Goal: Complete application form

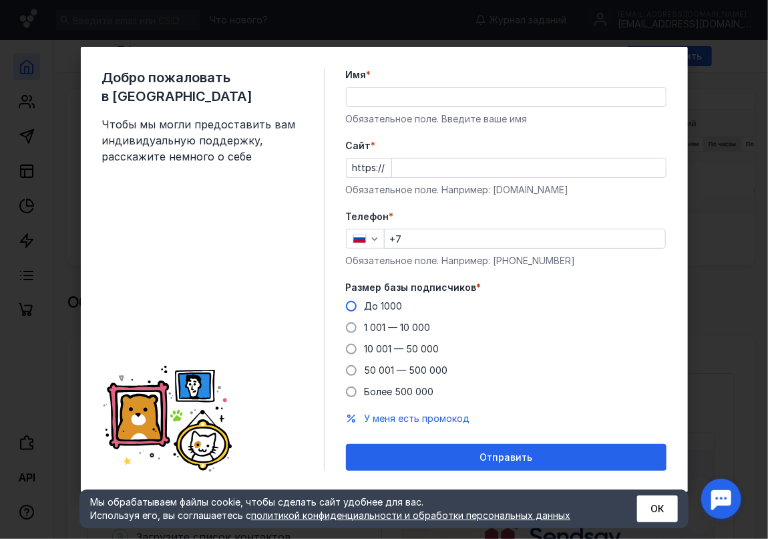
click at [364, 305] on label "До 1000" at bounding box center [374, 305] width 57 height 13
click at [0, 0] on input "До 1000" at bounding box center [0, 0] width 0 height 0
click at [422, 235] on input "+7" at bounding box center [525, 238] width 281 height 19
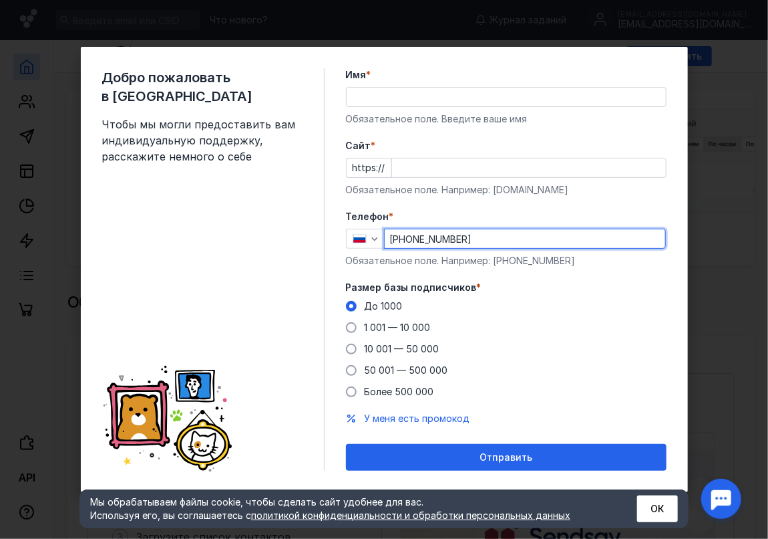
type input "[PHONE_NUMBER]"
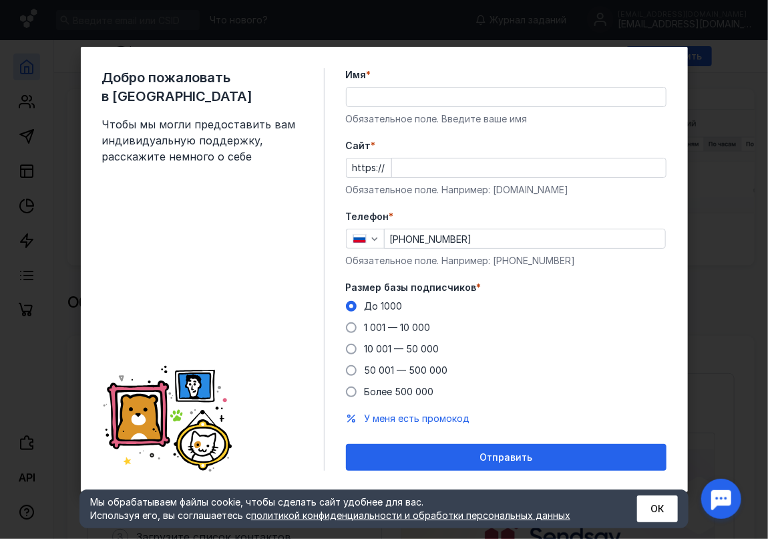
click at [441, 177] on div "Cайт * https:// Обязательное поле. Например: [DOMAIN_NAME]" at bounding box center [506, 167] width 321 height 57
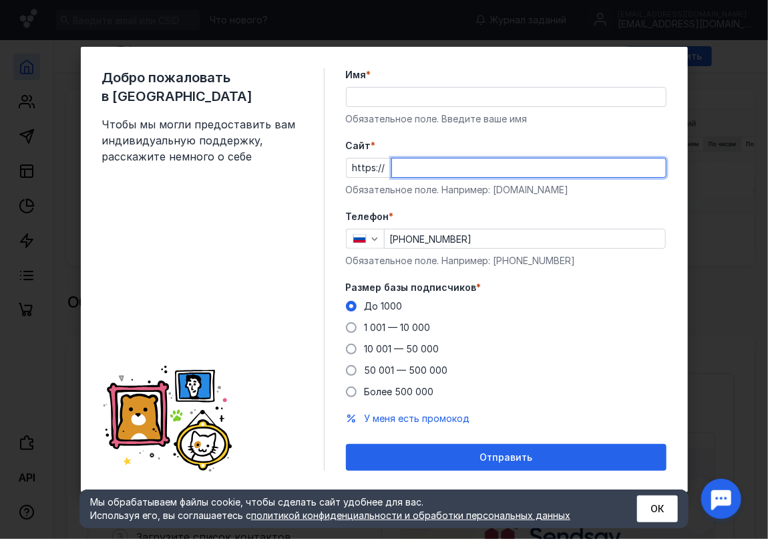
click at [446, 165] on input "Cайт *" at bounding box center [529, 167] width 274 height 19
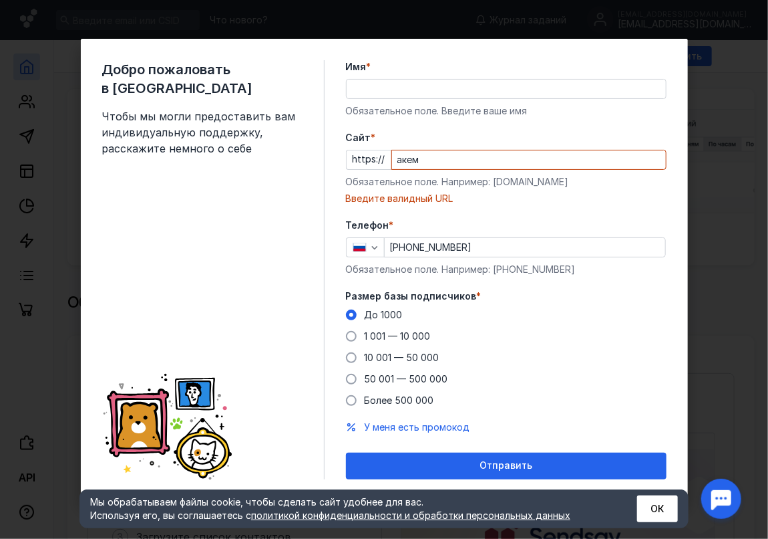
click at [446, 165] on input "акем" at bounding box center [529, 159] width 274 height 19
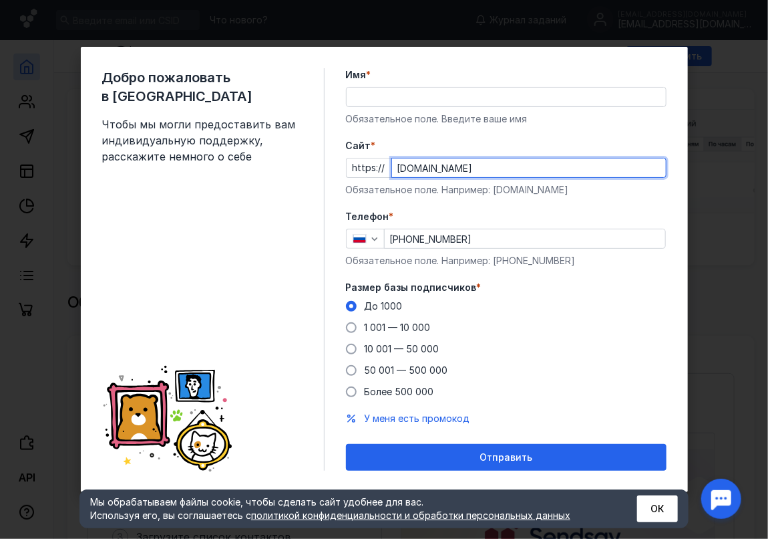
type input "[DOMAIN_NAME]"
click at [376, 97] on input "Имя *" at bounding box center [506, 97] width 319 height 19
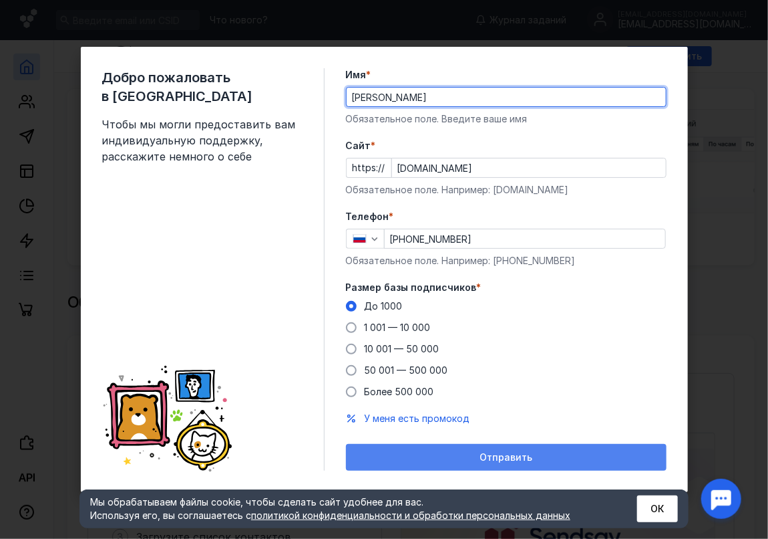
type input "[PERSON_NAME]"
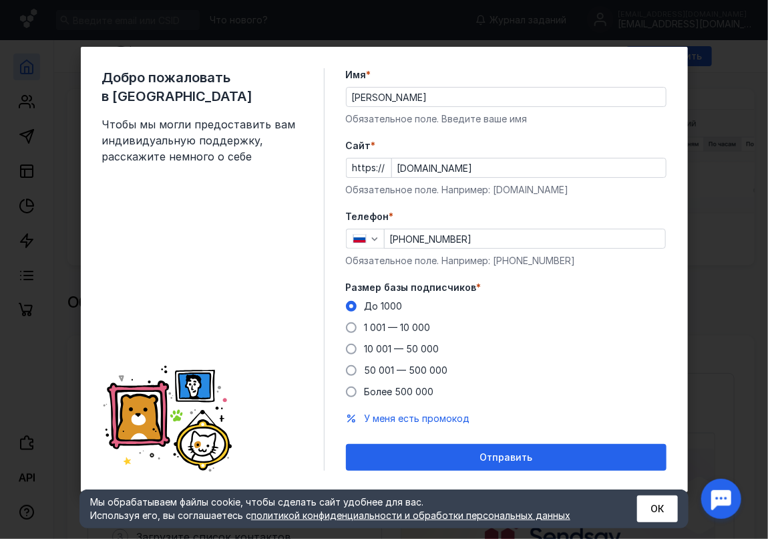
click at [457, 450] on div "Отправить" at bounding box center [506, 457] width 321 height 27
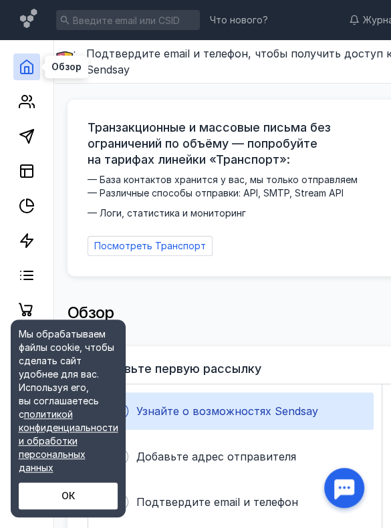
click at [25, 66] on icon at bounding box center [27, 67] width 16 height 16
click at [90, 502] on button "ОК" at bounding box center [68, 495] width 99 height 27
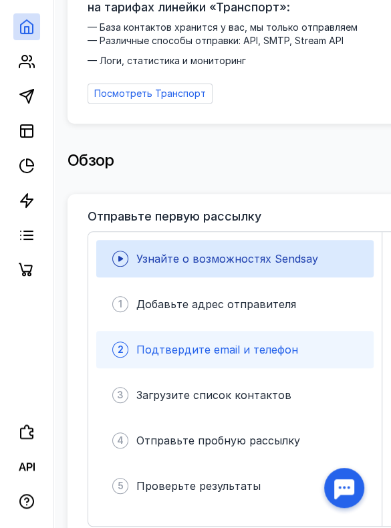
scroll to position [200, 0]
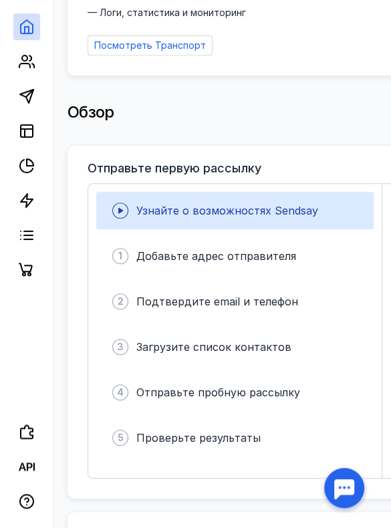
click at [84, 377] on div "Отправьте первую рассылку Узнайте о возможностях Sendsay 1 Добавьте адрес отпра…" at bounding box center [347, 322] width 561 height 353
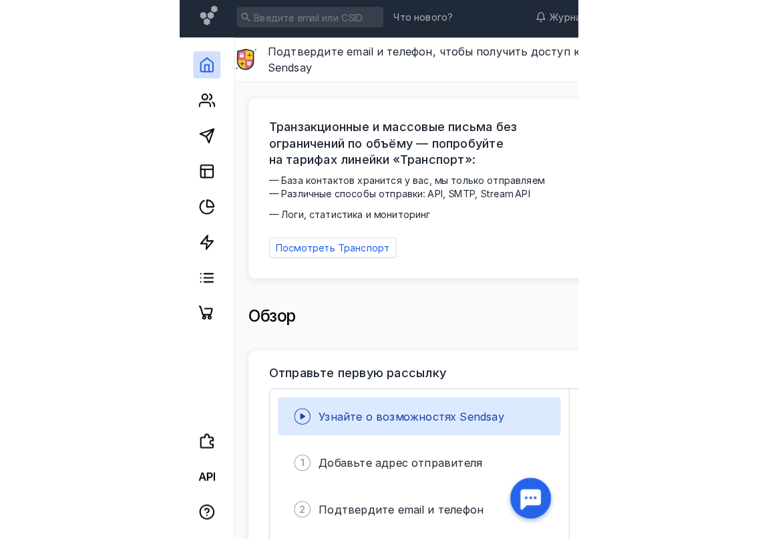
scroll to position [0, 0]
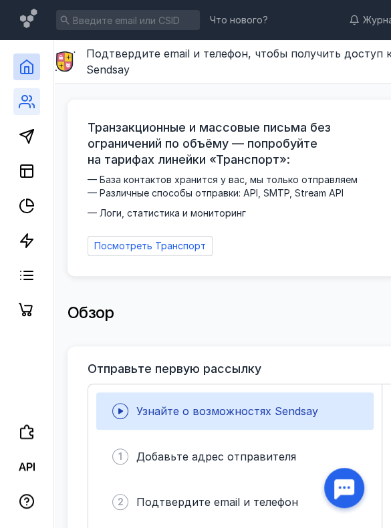
click at [13, 104] on link at bounding box center [26, 101] width 27 height 27
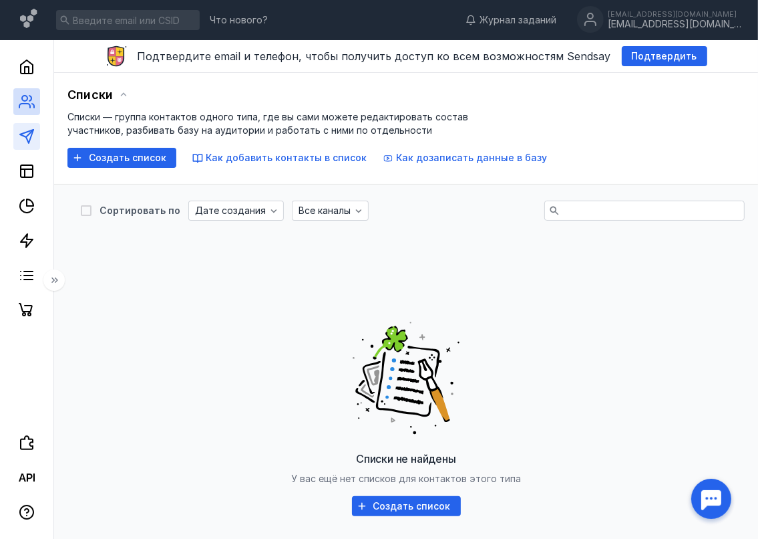
drag, startPoint x: 36, startPoint y: 132, endPoint x: 36, endPoint y: 146, distance: 14.0
click at [35, 132] on link at bounding box center [26, 136] width 27 height 27
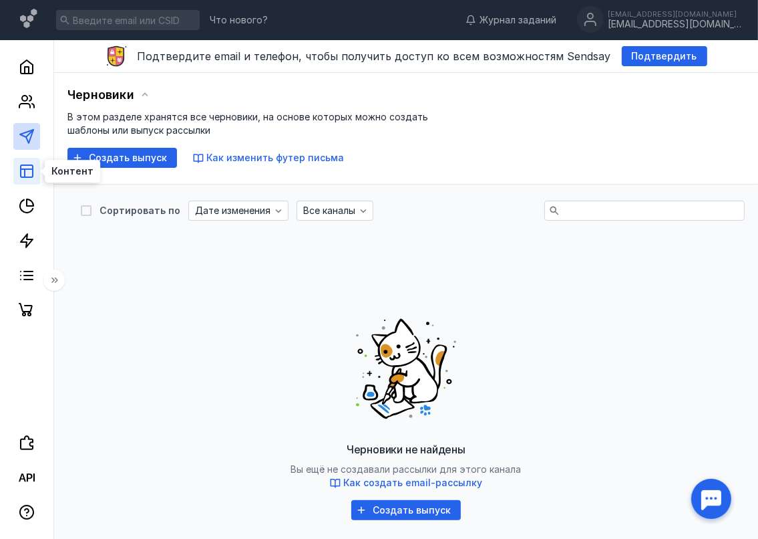
click at [31, 174] on icon at bounding box center [27, 171] width 16 height 16
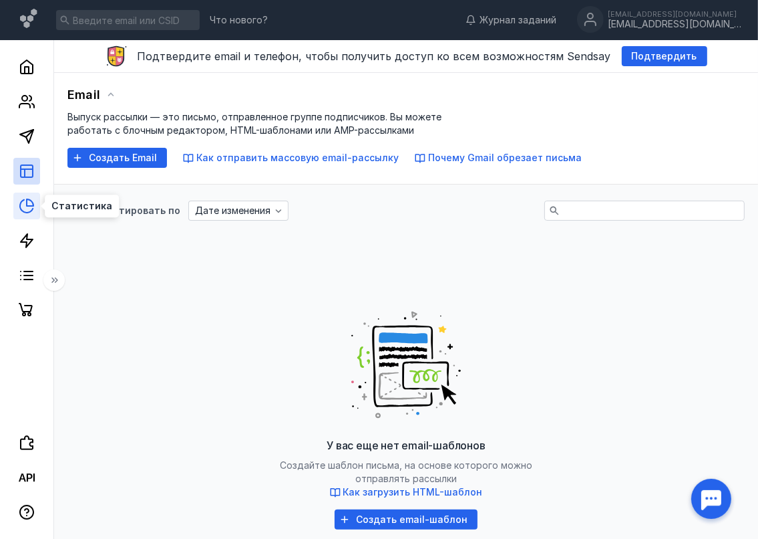
click at [26, 209] on icon at bounding box center [27, 206] width 16 height 16
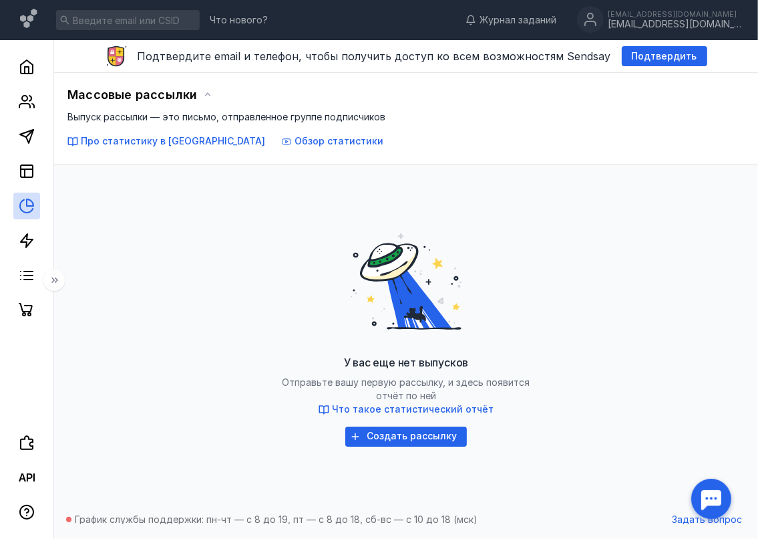
click at [31, 150] on div at bounding box center [26, 181] width 53 height 283
click at [31, 137] on polygon at bounding box center [26, 136] width 13 height 13
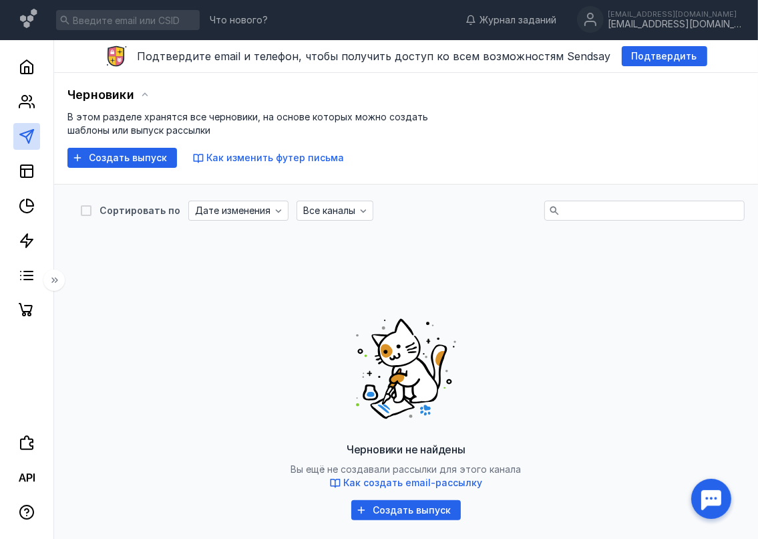
click at [38, 190] on div at bounding box center [26, 181] width 53 height 283
click at [20, 194] on link at bounding box center [26, 205] width 27 height 27
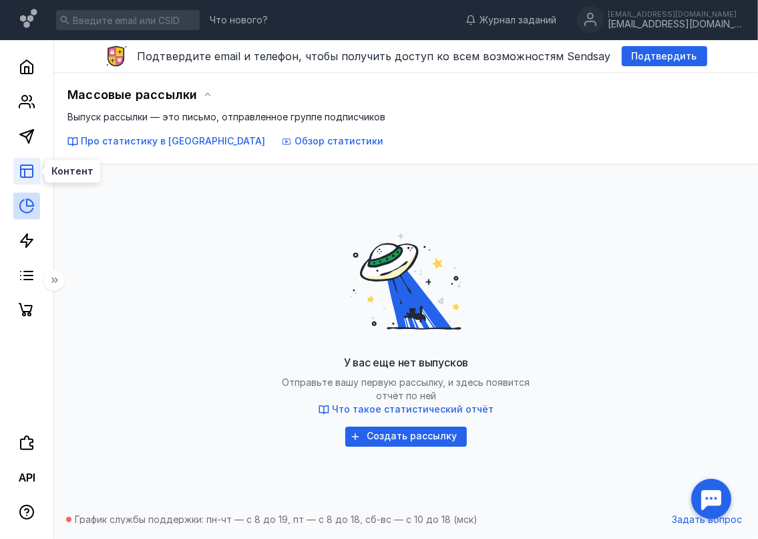
click at [25, 174] on icon at bounding box center [27, 171] width 16 height 16
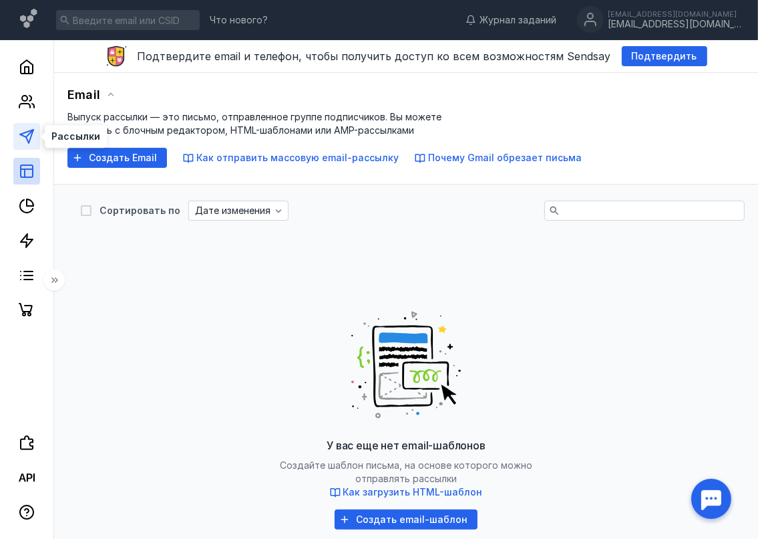
click at [29, 133] on line at bounding box center [29, 133] width 7 height 7
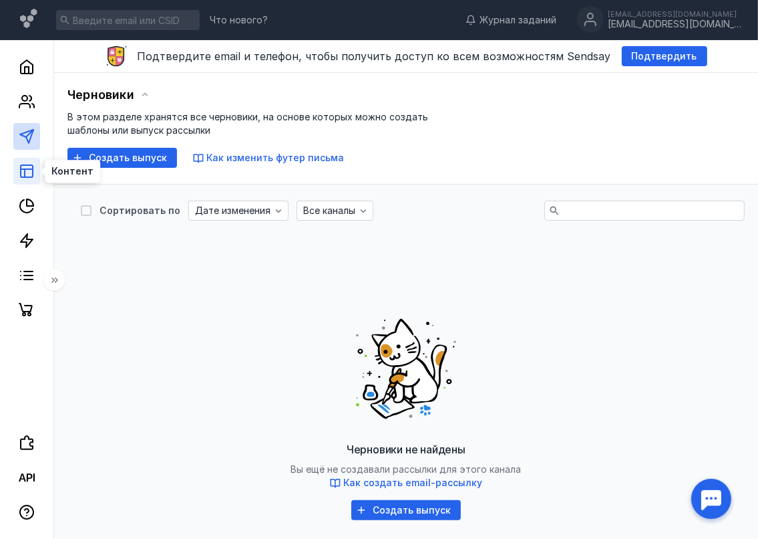
click at [31, 168] on icon at bounding box center [27, 171] width 16 height 16
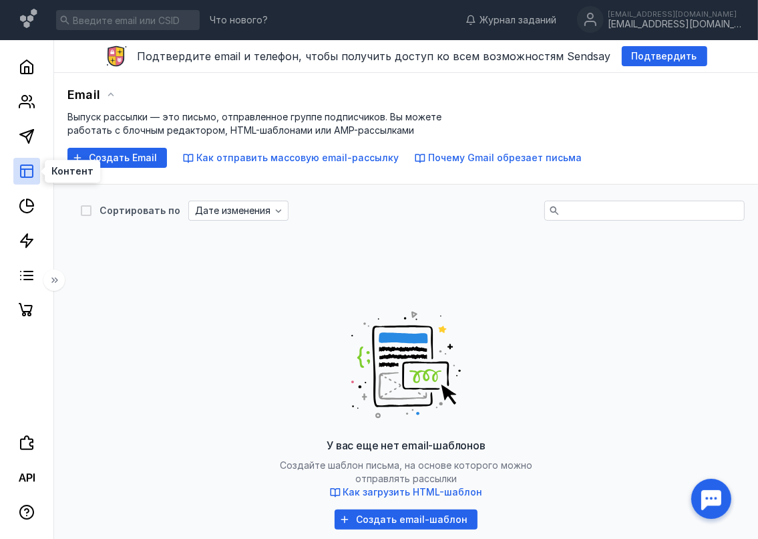
click at [31, 168] on icon at bounding box center [27, 171] width 16 height 16
click at [26, 280] on icon at bounding box center [27, 275] width 16 height 16
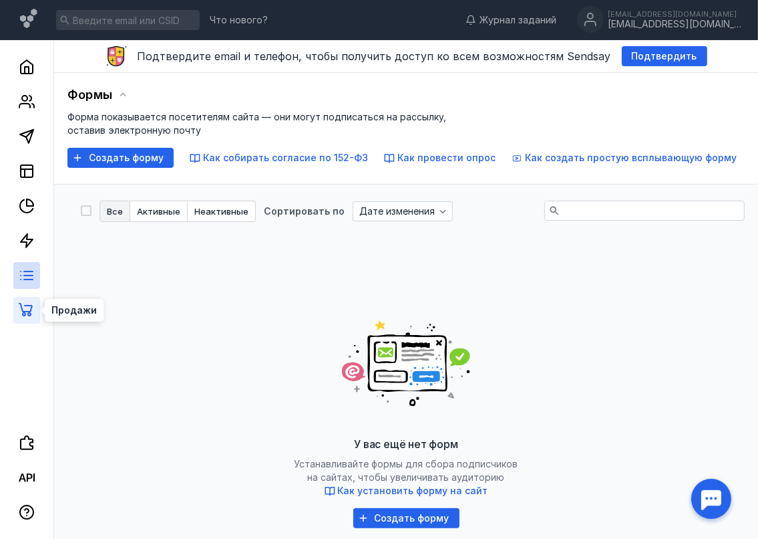
click at [29, 302] on icon at bounding box center [27, 310] width 16 height 16
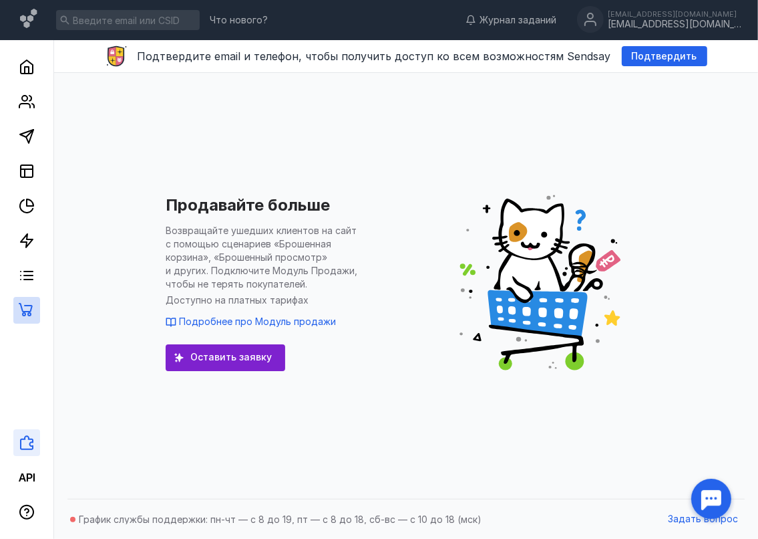
click at [32, 450] on icon at bounding box center [27, 442] width 16 height 16
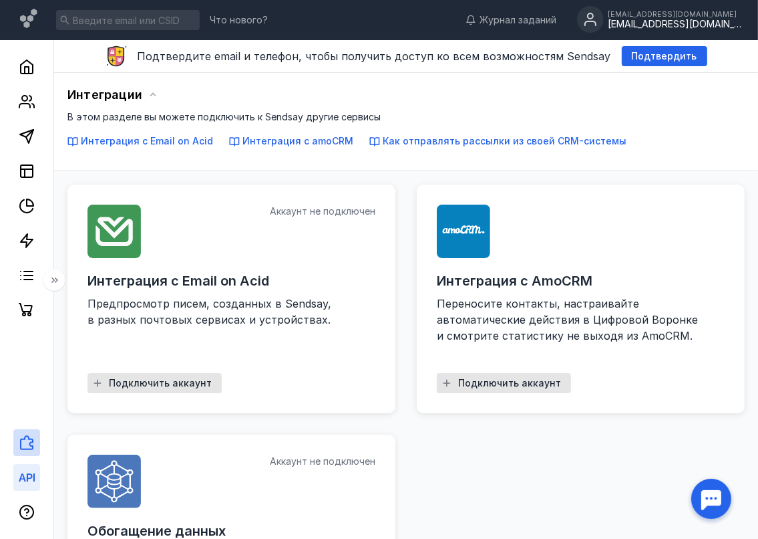
drag, startPoint x: 28, startPoint y: 482, endPoint x: 53, endPoint y: 466, distance: 30.4
click at [28, 482] on icon at bounding box center [27, 477] width 16 height 16
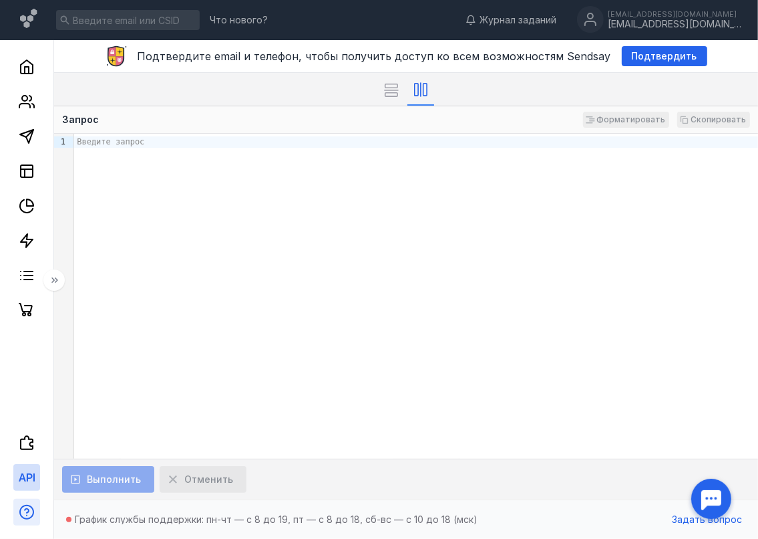
click at [25, 509] on icon "button" at bounding box center [26, 510] width 5 height 5
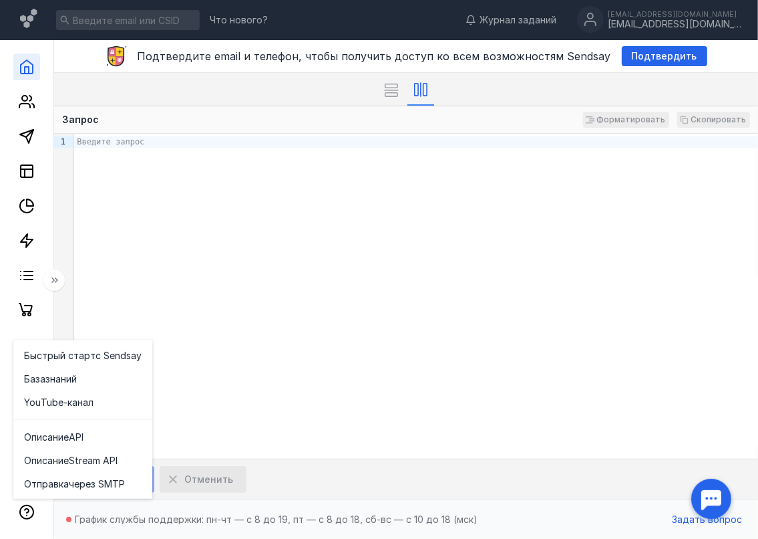
click at [31, 80] on div at bounding box center [26, 181] width 53 height 283
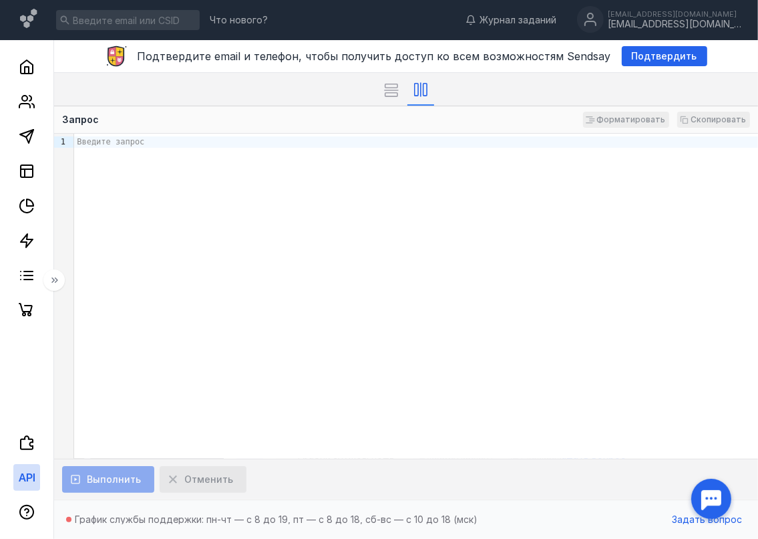
click at [31, 48] on div at bounding box center [26, 181] width 53 height 283
click at [18, 59] on link at bounding box center [26, 66] width 27 height 27
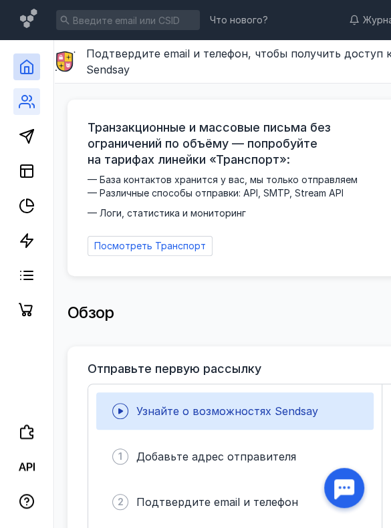
drag, startPoint x: 25, startPoint y: 99, endPoint x: 27, endPoint y: 106, distance: 7.5
click at [25, 99] on icon at bounding box center [27, 102] width 16 height 16
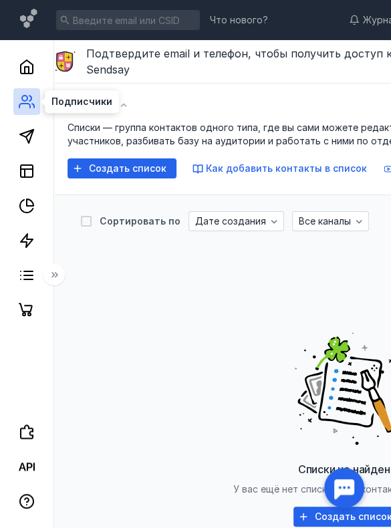
click at [27, 104] on icon at bounding box center [24, 106] width 11 height 4
click at [53, 275] on icon at bounding box center [52, 274] width 3 height 5
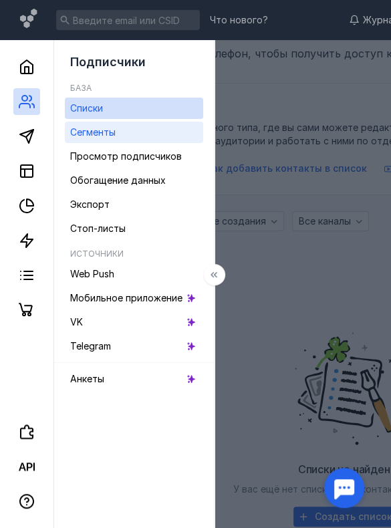
click at [85, 128] on span "Сегменты" at bounding box center [92, 131] width 45 height 11
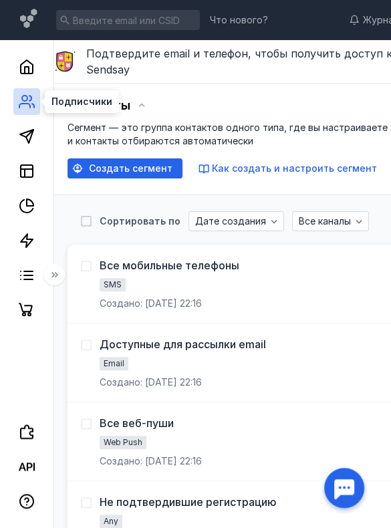
click at [21, 102] on icon at bounding box center [27, 102] width 16 height 16
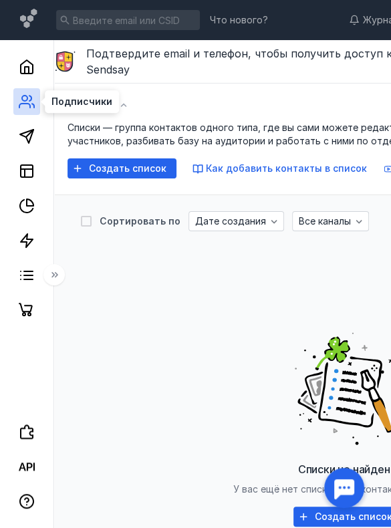
drag, startPoint x: 21, startPoint y: 100, endPoint x: 27, endPoint y: 110, distance: 11.7
click at [22, 100] on icon at bounding box center [27, 102] width 16 height 16
drag, startPoint x: 55, startPoint y: 267, endPoint x: 77, endPoint y: 309, distance: 47.5
click at [55, 268] on button at bounding box center [53, 274] width 21 height 21
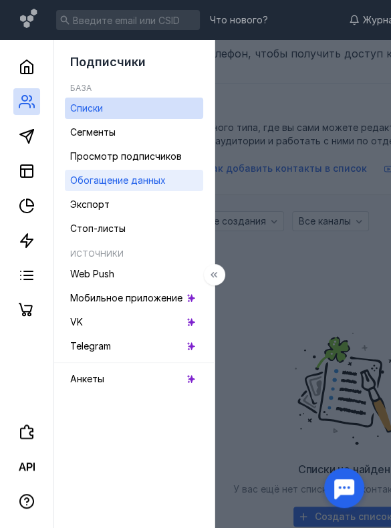
click at [108, 182] on span "Обогащение данных" at bounding box center [118, 179] width 96 height 11
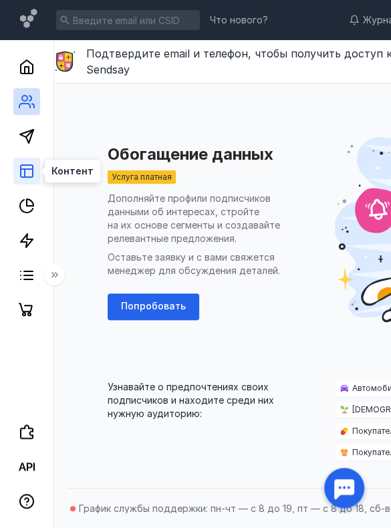
click at [29, 171] on icon at bounding box center [27, 171] width 16 height 16
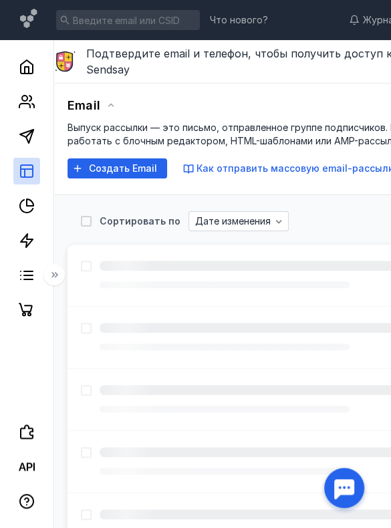
click at [108, 100] on icon at bounding box center [111, 105] width 11 height 11
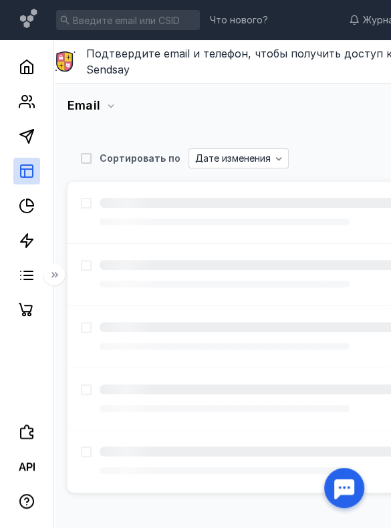
click at [108, 100] on icon at bounding box center [111, 105] width 11 height 11
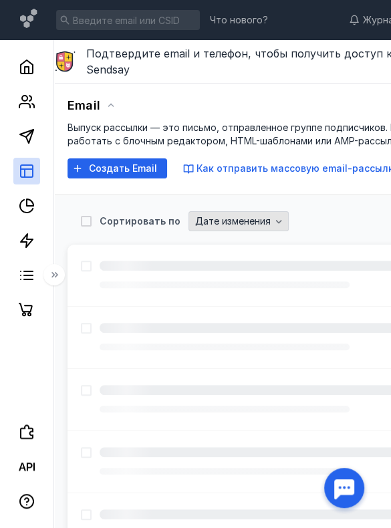
click at [246, 216] on span "Дате изменения" at bounding box center [233, 221] width 76 height 11
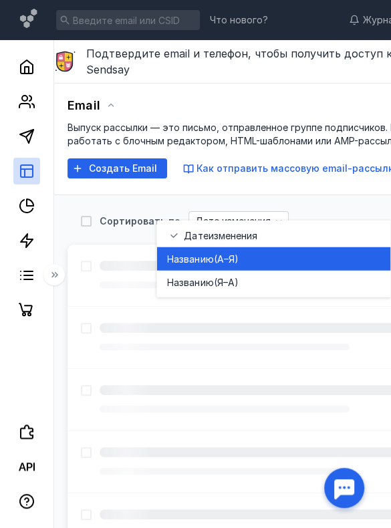
click at [225, 255] on span "(А–Я)" at bounding box center [225, 258] width 25 height 13
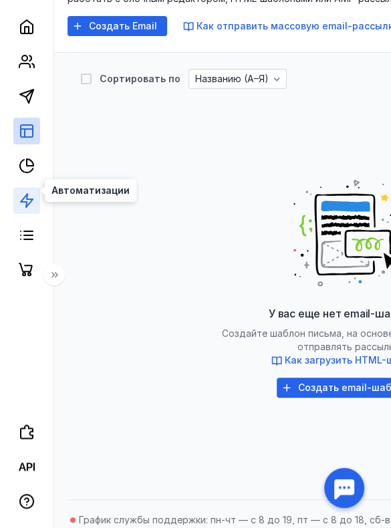
click at [21, 193] on icon at bounding box center [27, 200] width 16 height 16
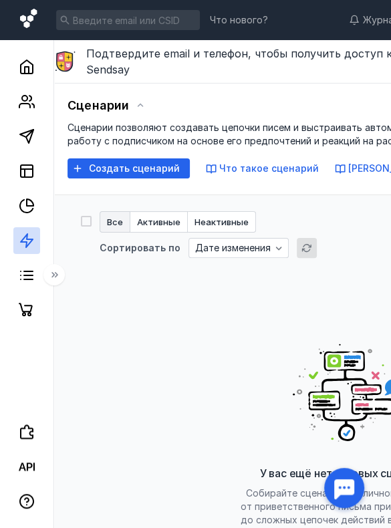
click at [21, 19] on icon at bounding box center [28, 18] width 17 height 19
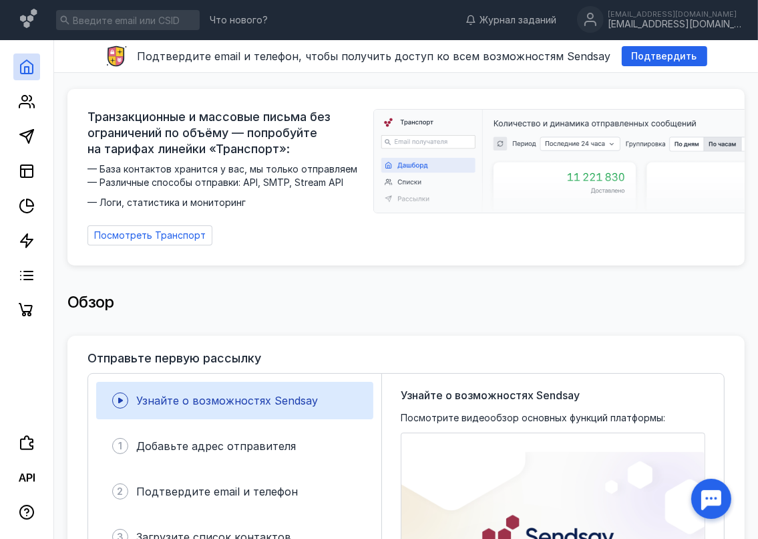
click at [456, 295] on div "Обзор" at bounding box center [406, 302] width 678 height 27
